Goal: Information Seeking & Learning: Learn about a topic

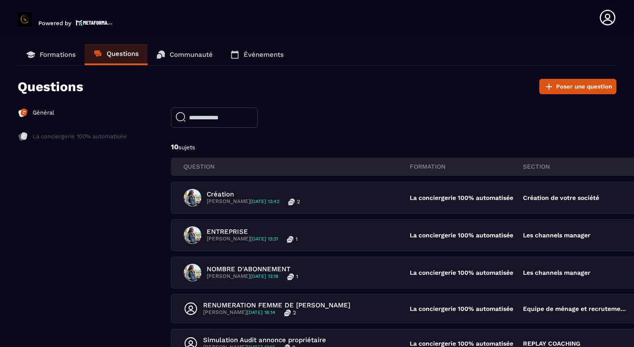
click at [171, 74] on div "Formations Questions Communauté Événements Questions Poser une question Général…" at bounding box center [317, 332] width 599 height 577
click at [49, 57] on p "Formations" at bounding box center [58, 55] width 36 height 8
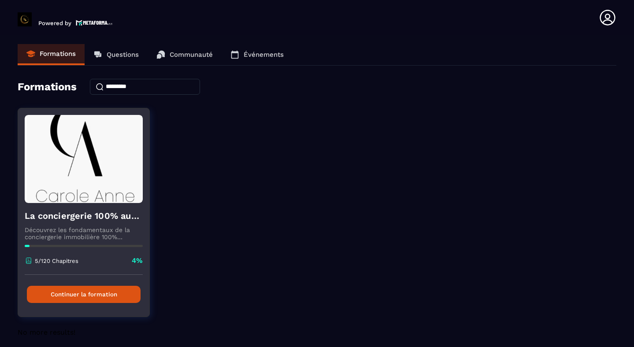
click at [78, 150] on img at bounding box center [84, 159] width 118 height 88
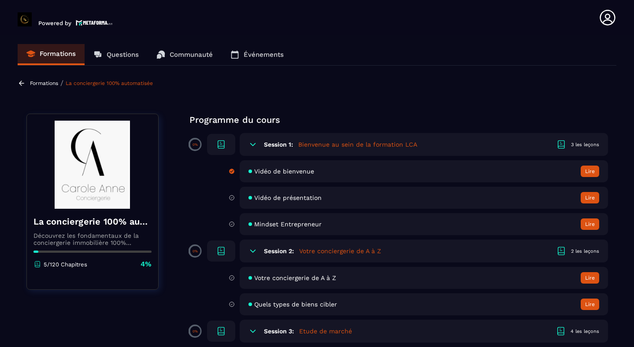
click at [251, 144] on icon at bounding box center [252, 144] width 5 height 3
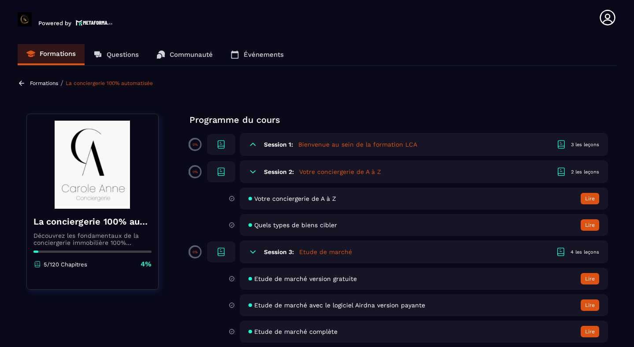
click at [253, 173] on icon at bounding box center [252, 172] width 5 height 3
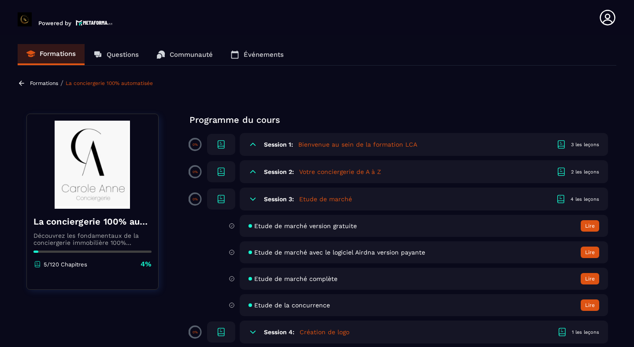
click at [254, 198] on icon at bounding box center [253, 199] width 9 height 9
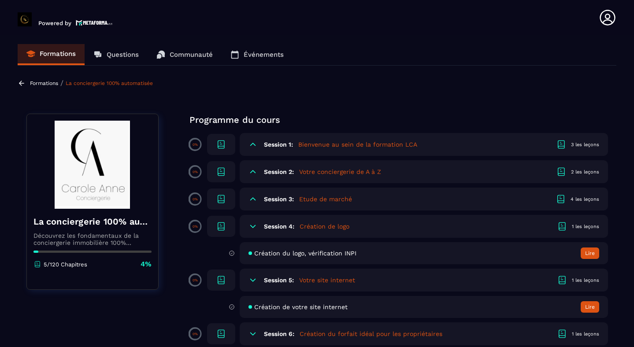
click at [252, 224] on icon at bounding box center [253, 226] width 9 height 9
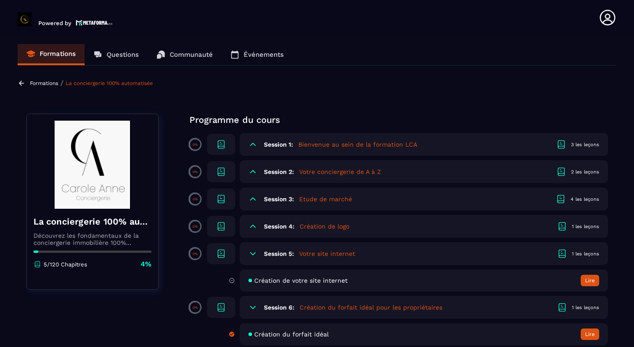
click at [252, 253] on icon at bounding box center [253, 254] width 9 height 9
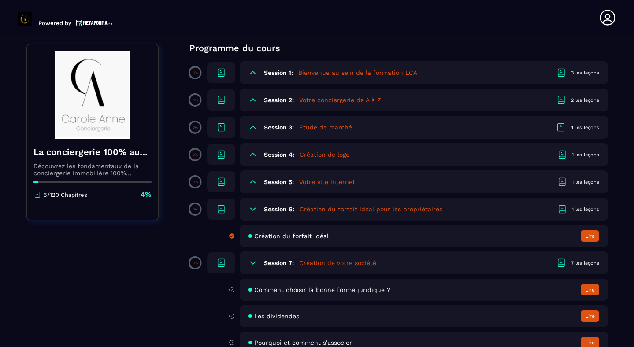
scroll to position [75, 0]
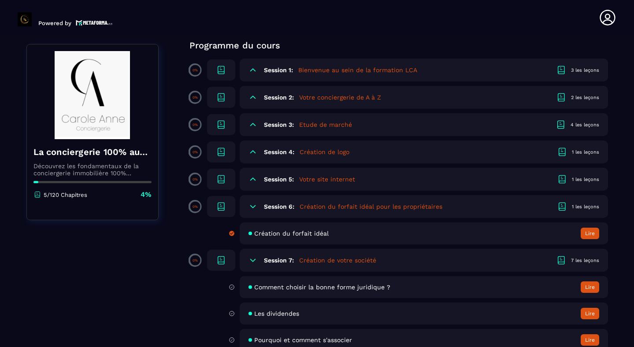
click at [286, 233] on span "Création du forfait idéal" at bounding box center [291, 233] width 75 height 7
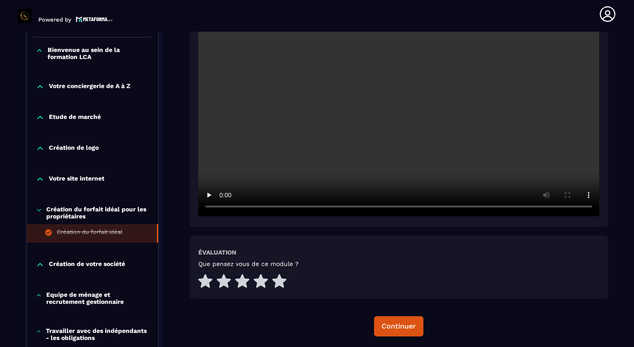
scroll to position [265, 0]
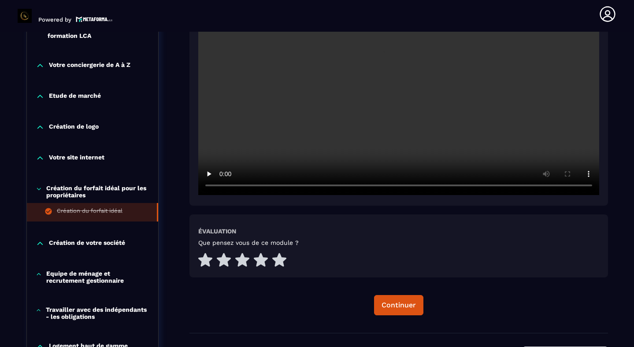
click at [39, 247] on icon at bounding box center [40, 243] width 9 height 9
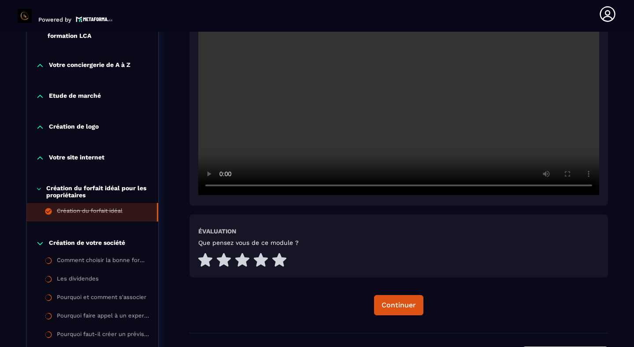
click at [40, 245] on icon at bounding box center [39, 243] width 5 height 3
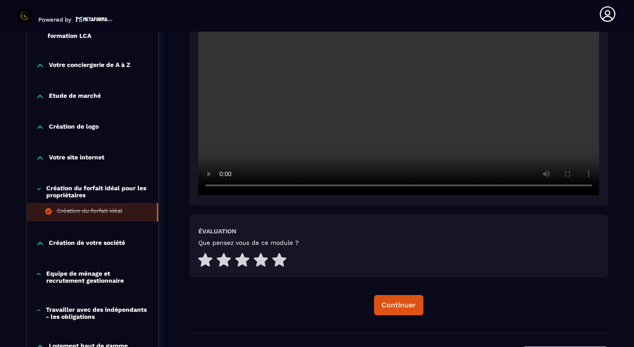
scroll to position [281, 0]
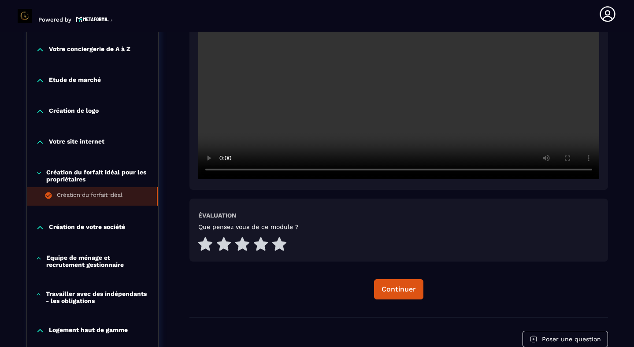
click at [40, 259] on icon at bounding box center [39, 258] width 6 height 9
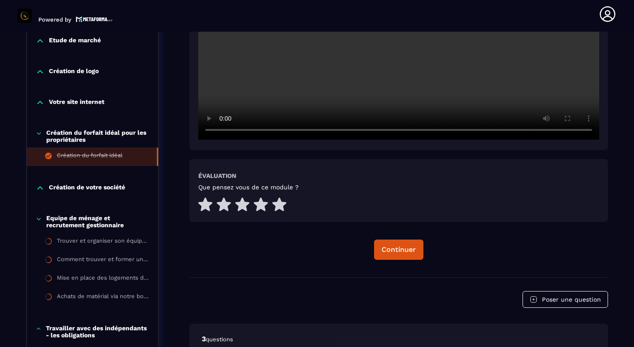
scroll to position [323, 0]
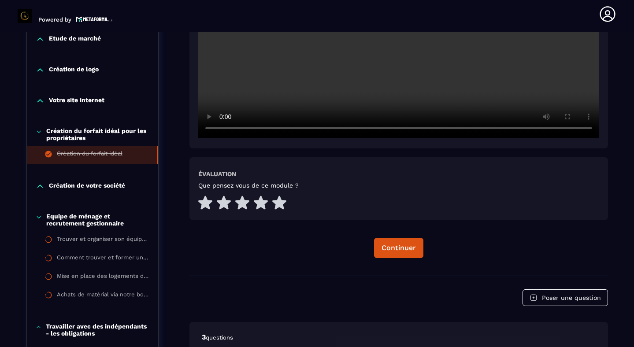
click at [40, 220] on icon at bounding box center [39, 217] width 6 height 9
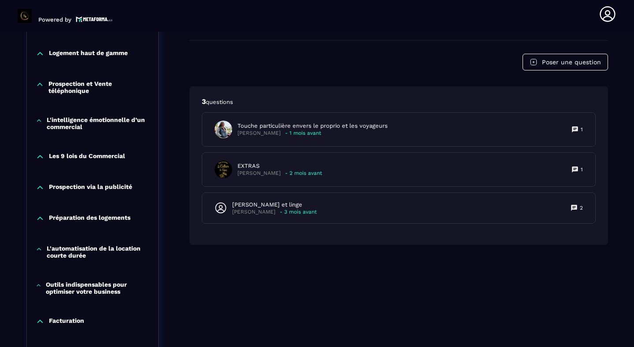
scroll to position [560, 0]
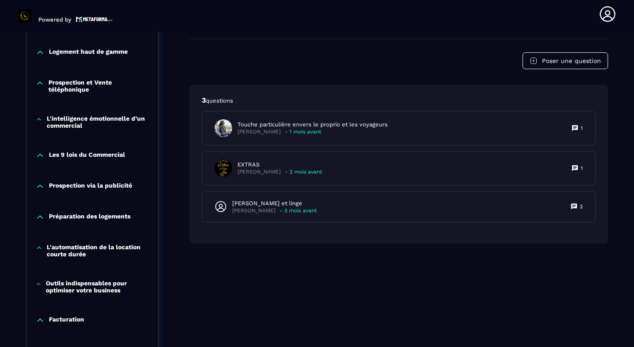
click at [42, 219] on icon at bounding box center [40, 217] width 9 height 9
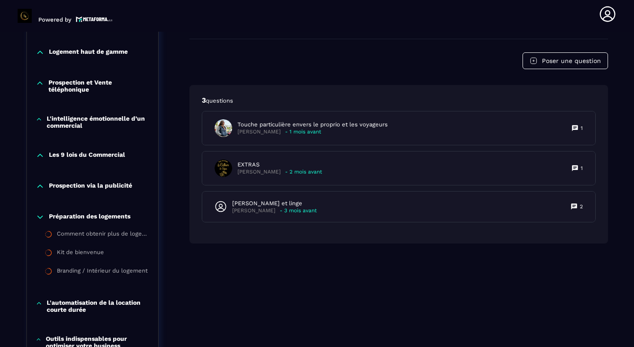
click at [39, 219] on icon at bounding box center [39, 217] width 5 height 3
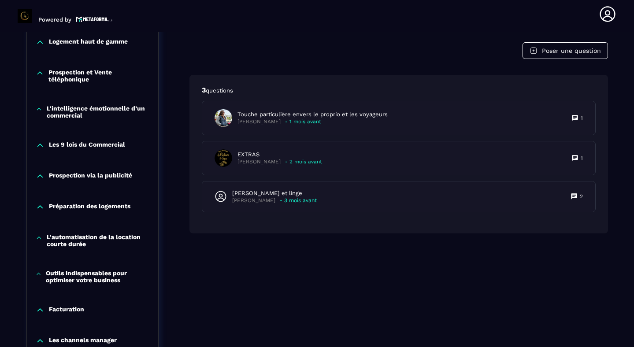
scroll to position [575, 0]
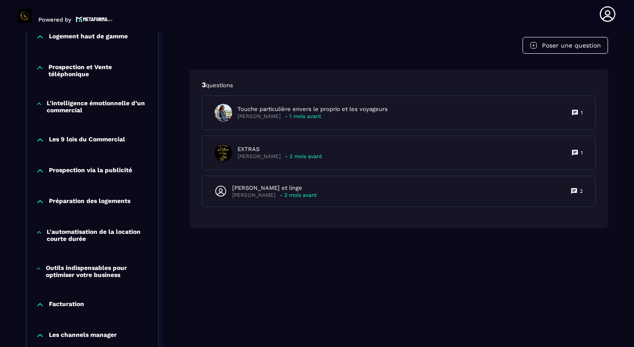
click at [67, 237] on p "L'automatisation de la location courte durée" at bounding box center [98, 235] width 103 height 14
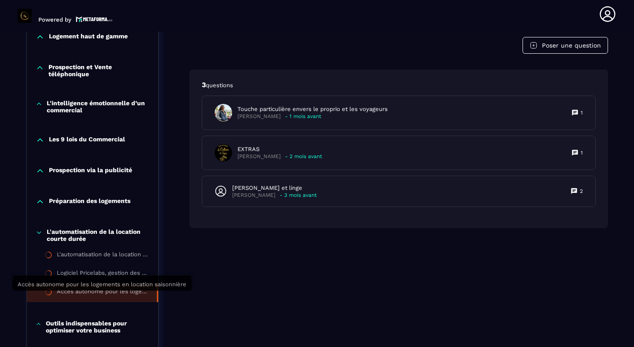
click at [76, 294] on div "Accès autonome pour les logements en location saisonnière" at bounding box center [102, 293] width 91 height 10
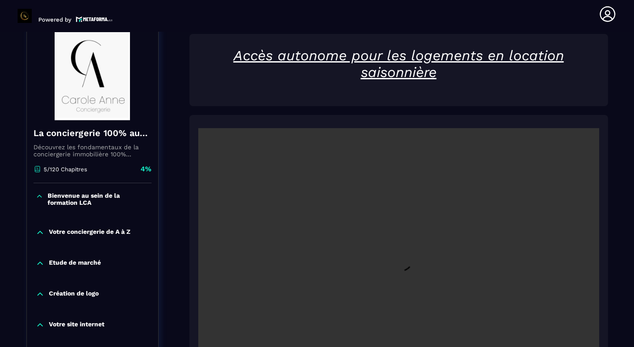
scroll to position [99, 0]
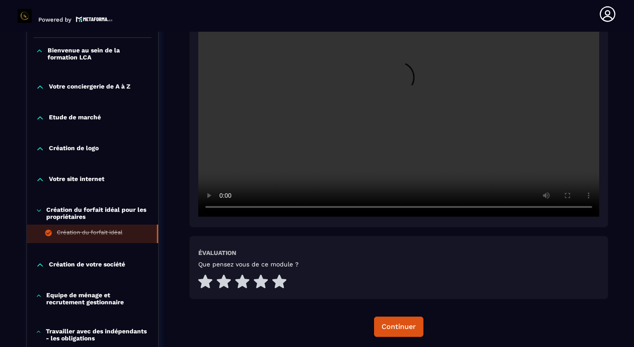
scroll to position [246, 0]
